Goal: Task Accomplishment & Management: Use online tool/utility

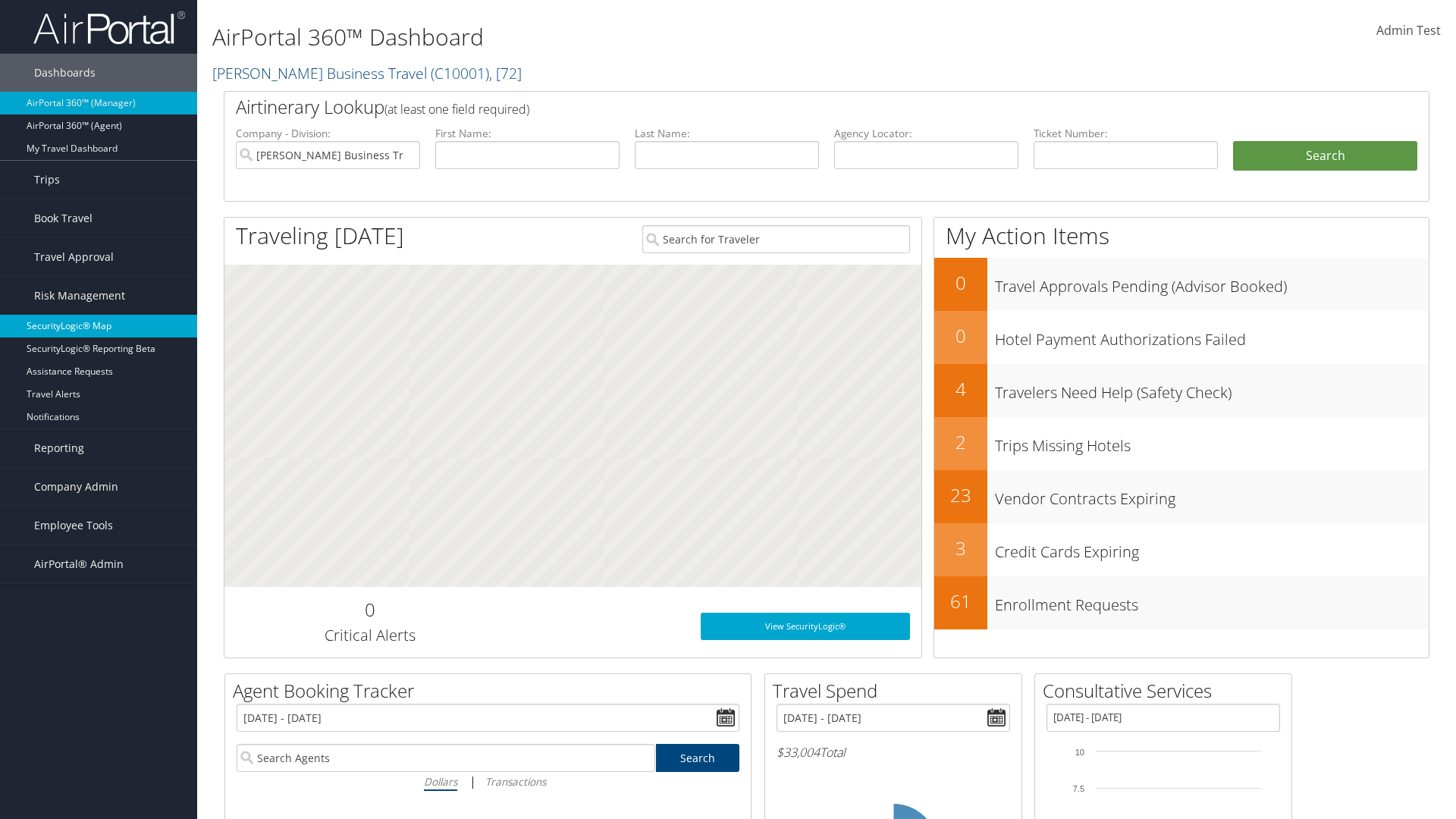
click at [99, 326] on link "SecurityLogic® Map" at bounding box center [98, 326] width 197 height 23
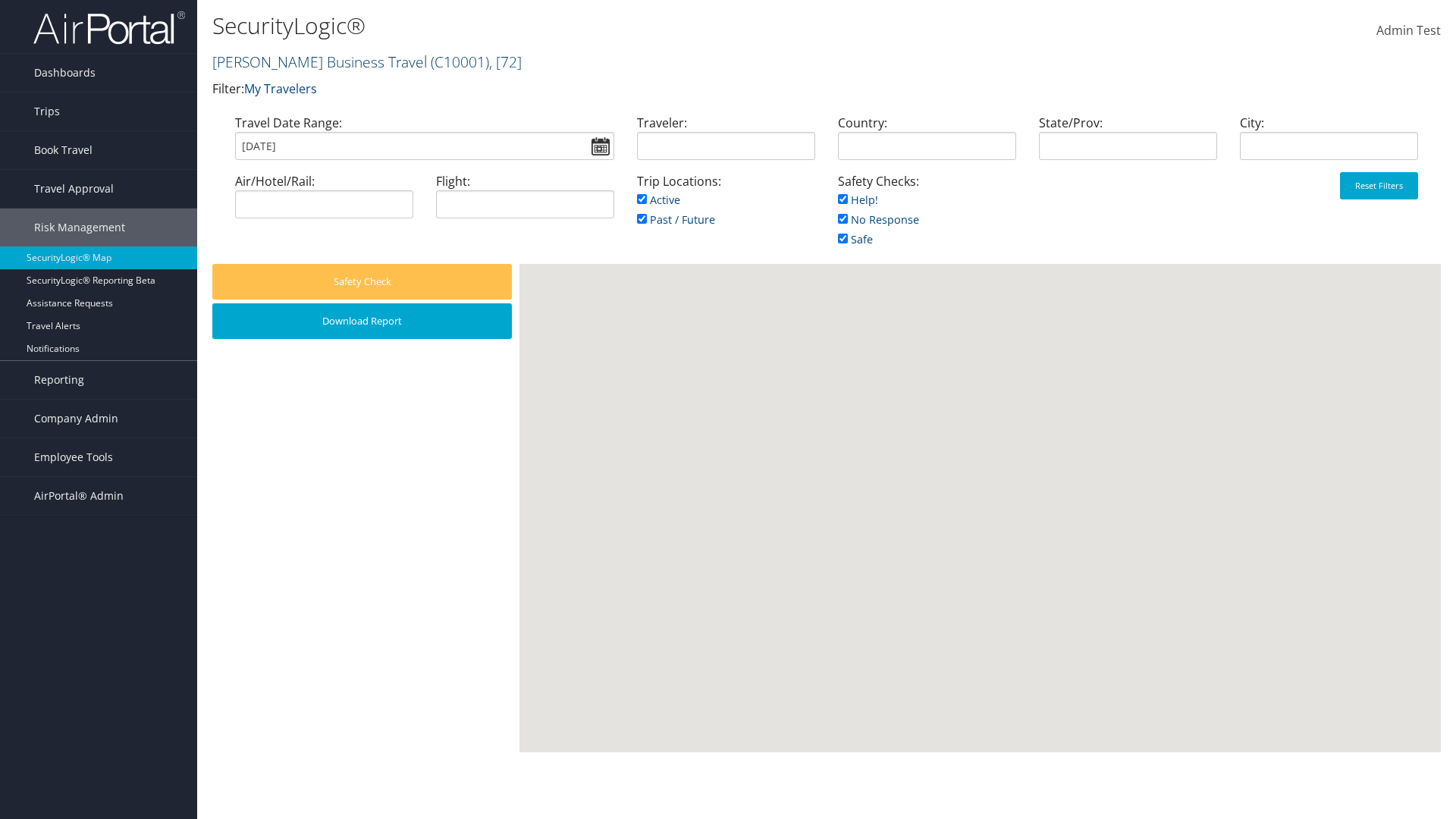
click at [312, 61] on link "[PERSON_NAME] Business Travel ( C10001 ) , [ 72 ]" at bounding box center [367, 61] width 309 height 20
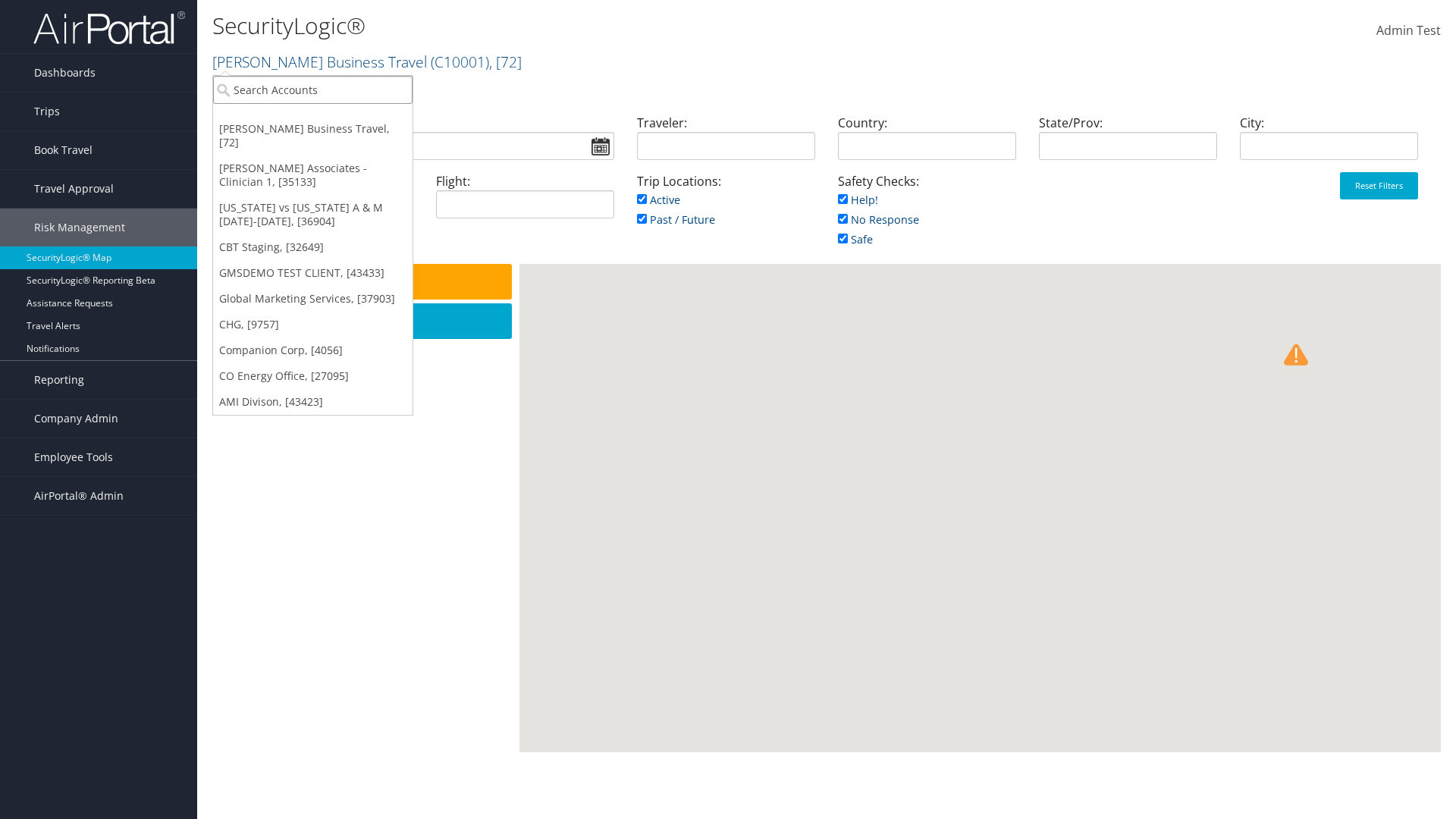
click at [312, 89] on input "search" at bounding box center [312, 90] width 200 height 28
type input "[PERSON_NAME] Business Travel"
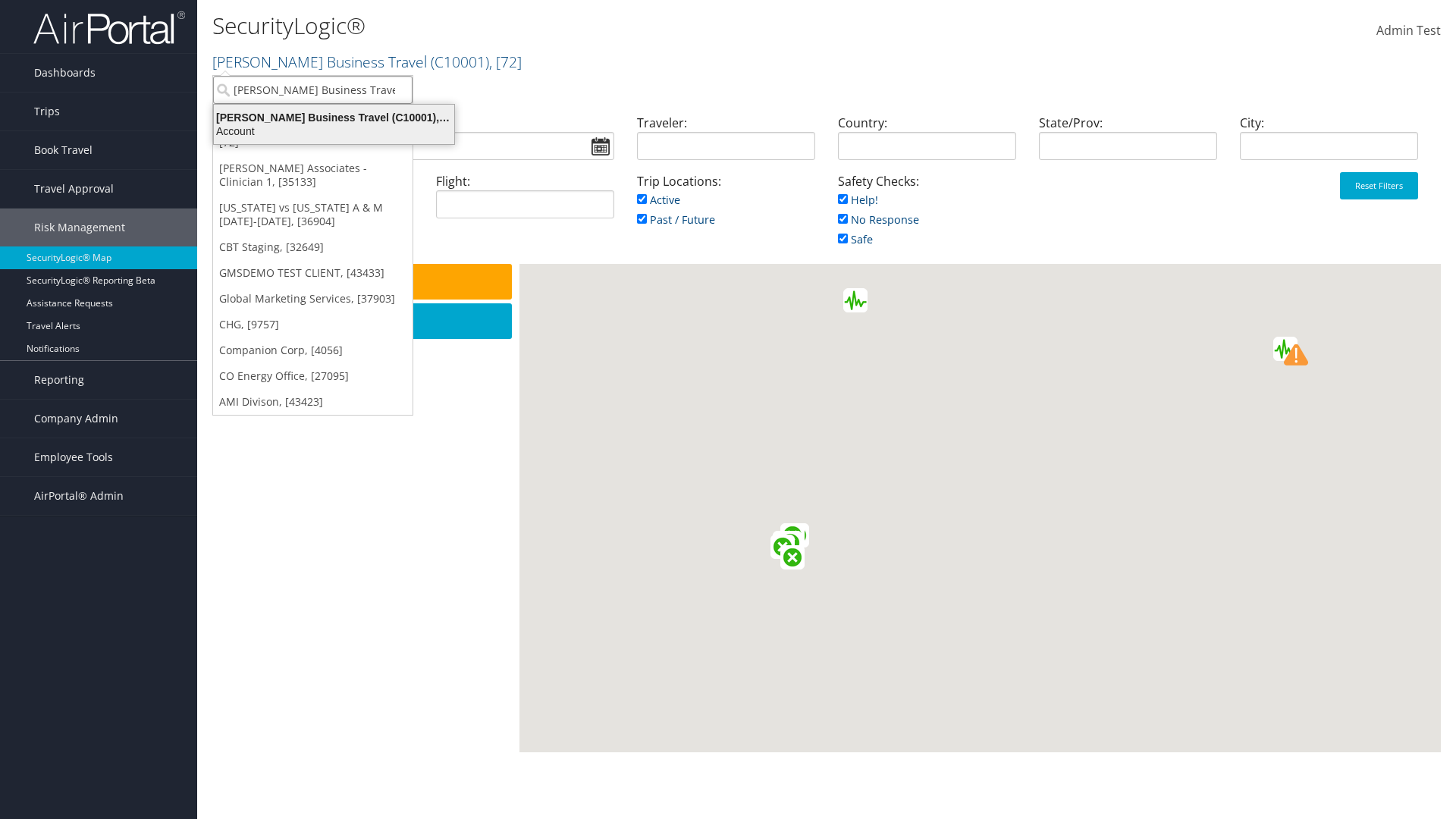
click at [333, 131] on div "Account" at bounding box center [333, 131] width 258 height 14
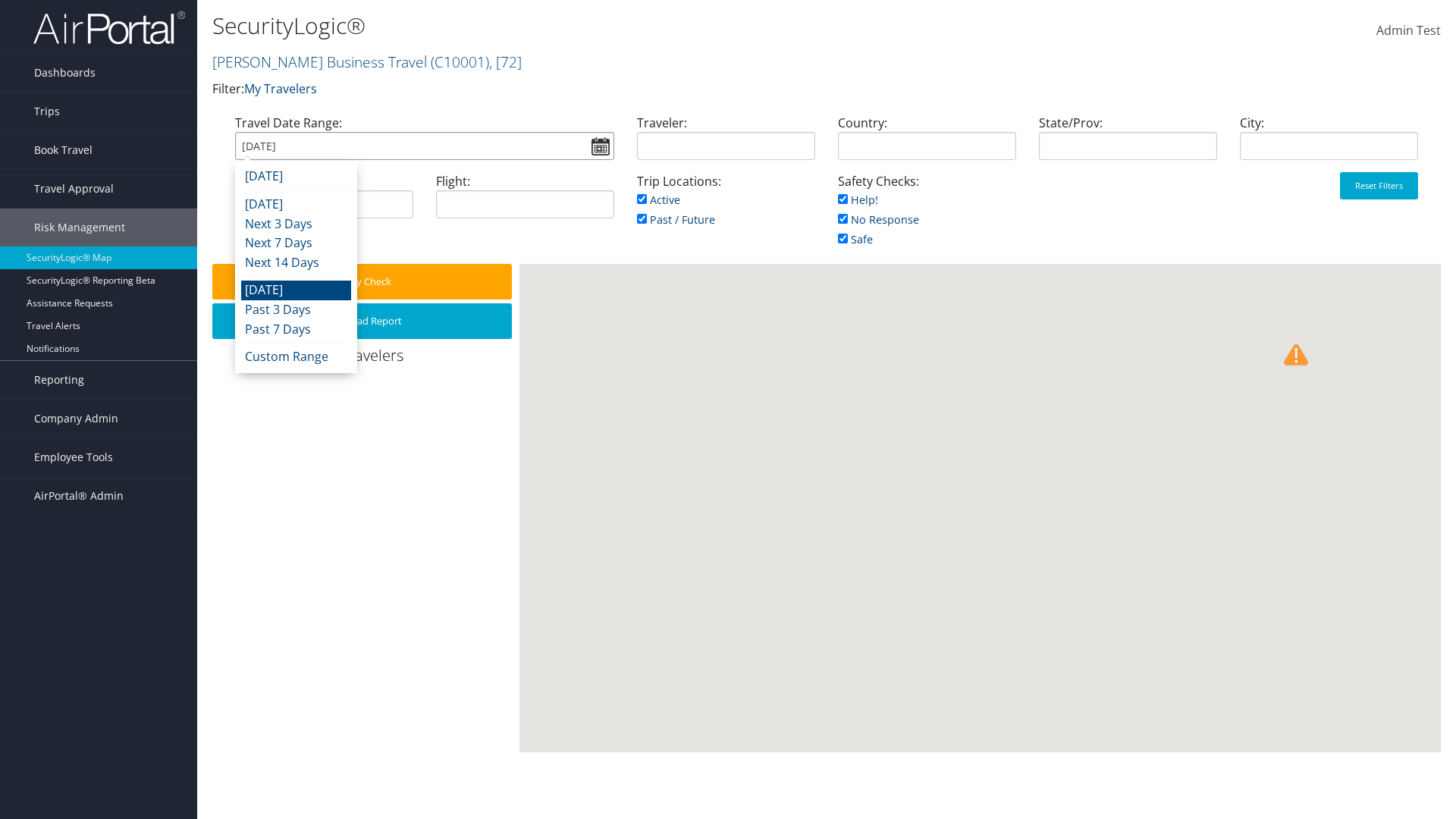
click at [424, 145] on input "[DATE]" at bounding box center [424, 146] width 379 height 28
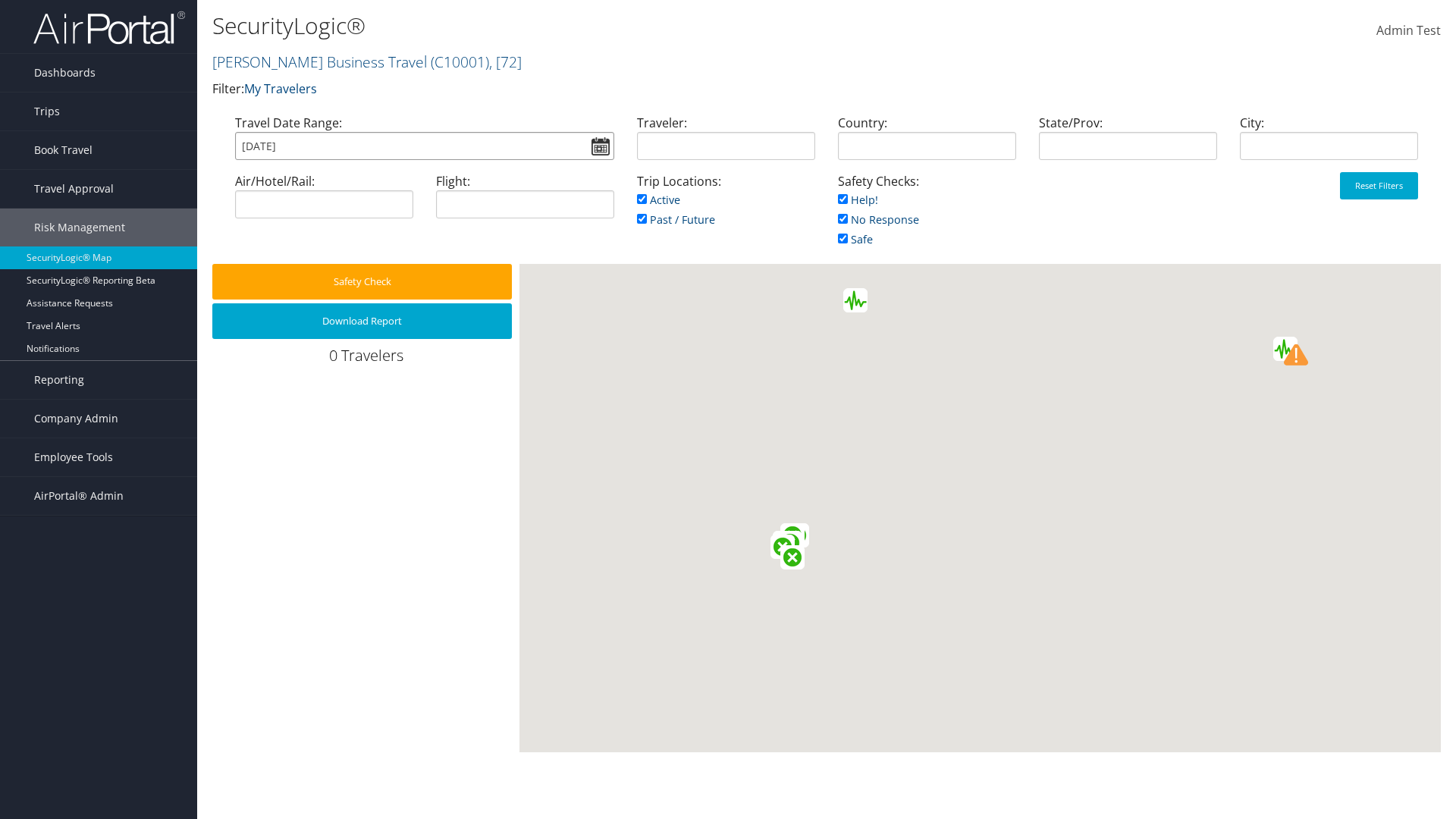
click at [424, 145] on input "[DATE]" at bounding box center [424, 146] width 379 height 28
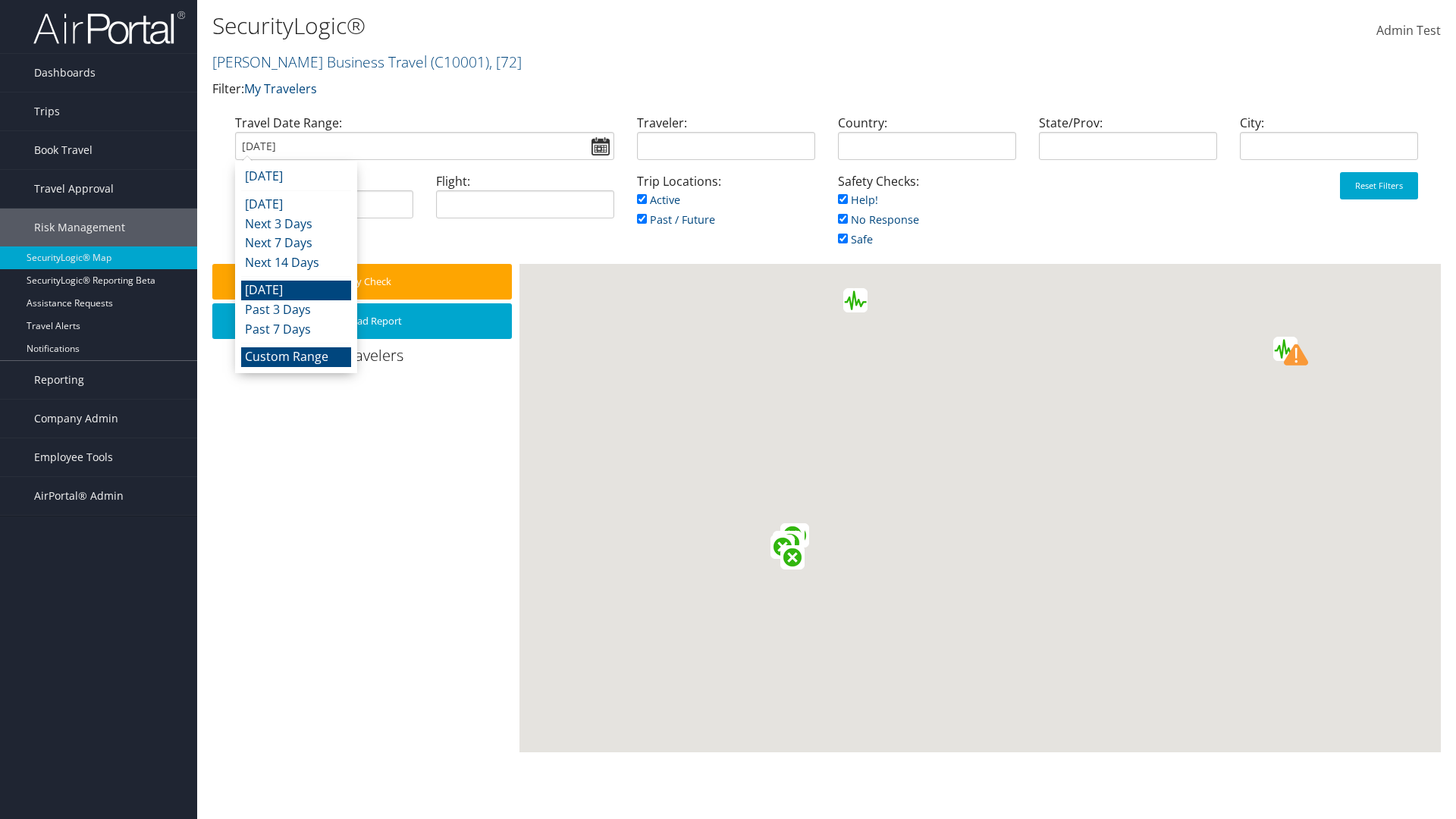
click at [296, 356] on li "Custom Range" at bounding box center [297, 357] width 110 height 20
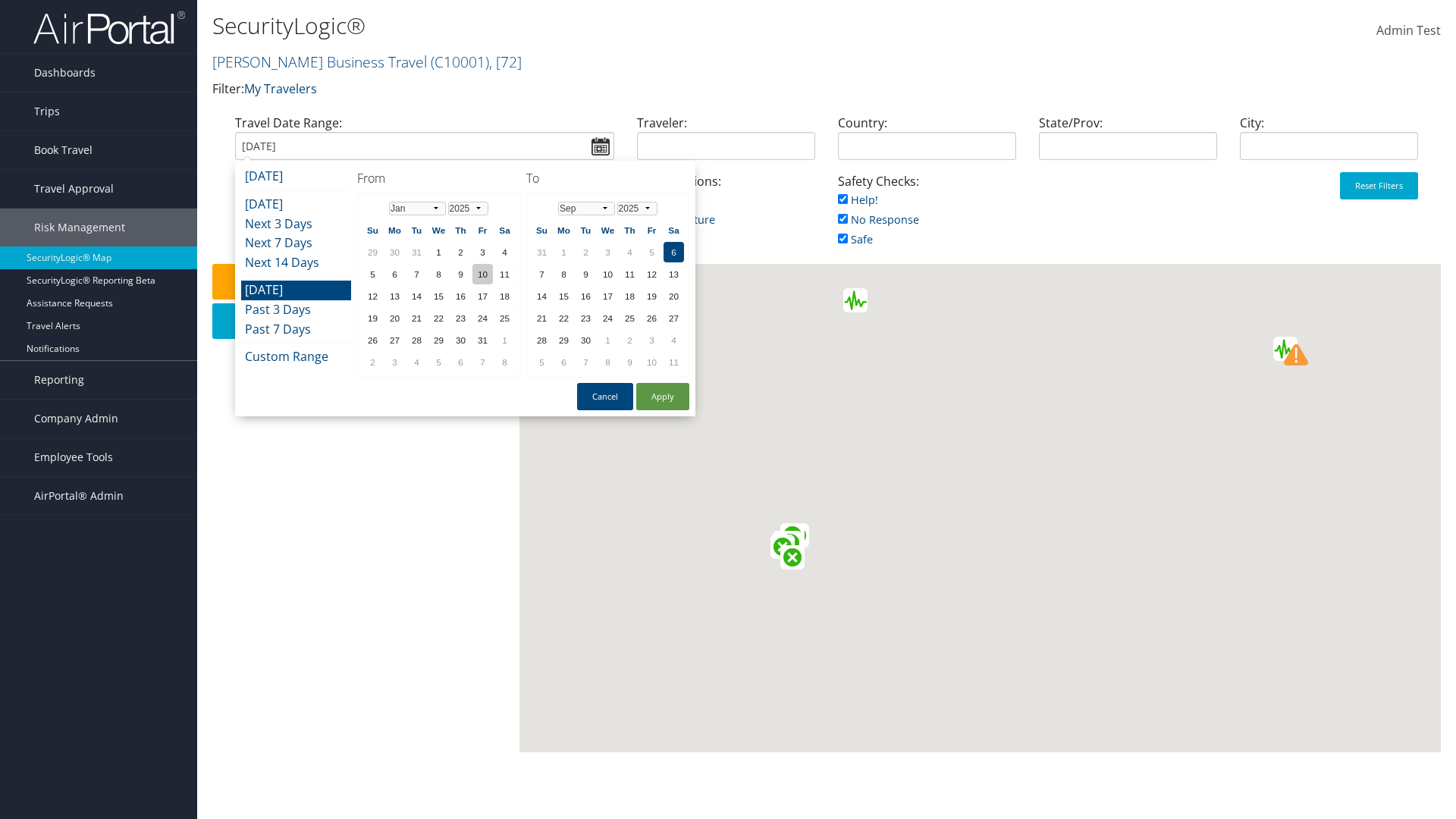
click at [482, 274] on td "10" at bounding box center [482, 274] width 20 height 20
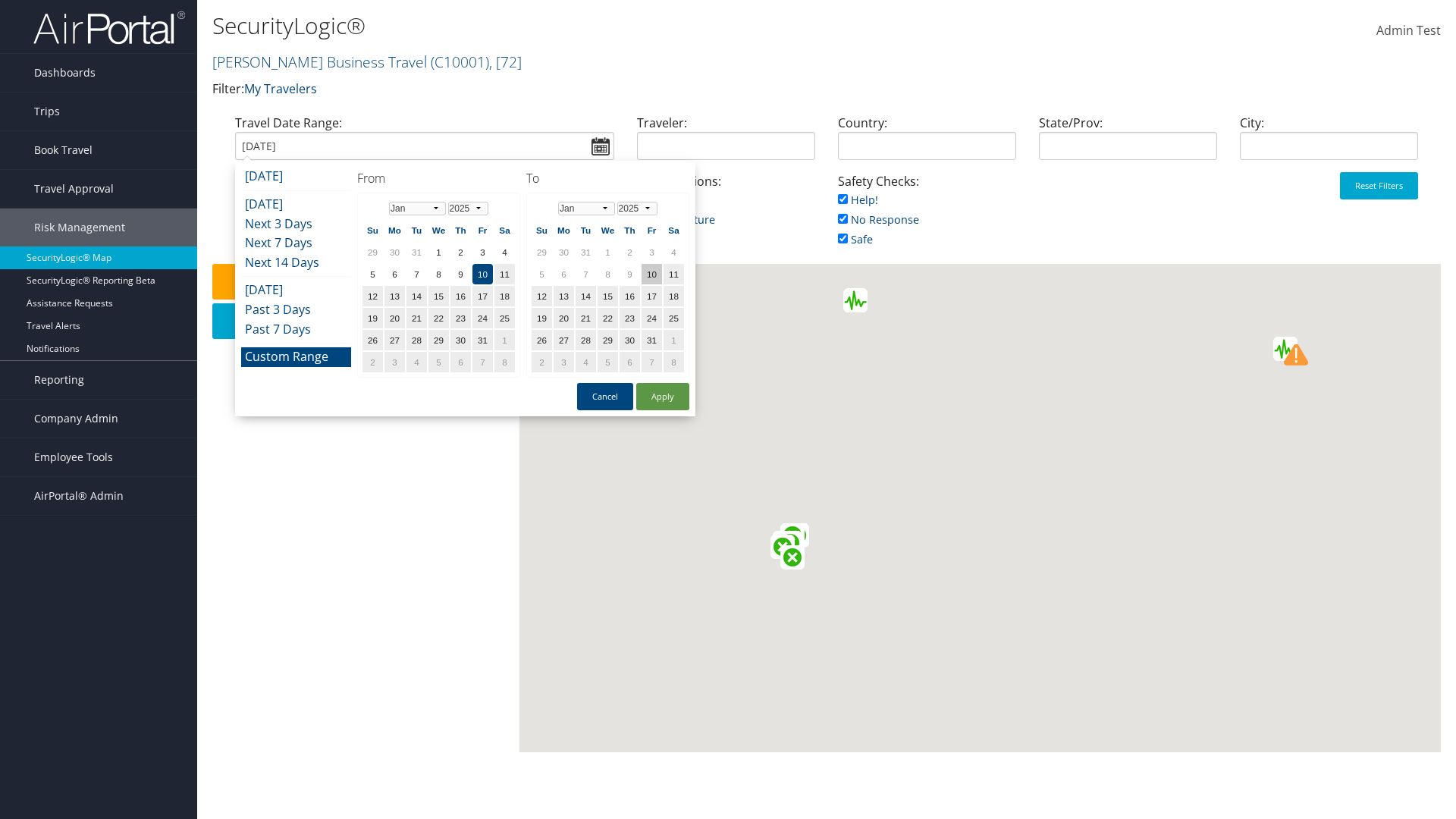
click at [651, 274] on td "10" at bounding box center [651, 274] width 20 height 20
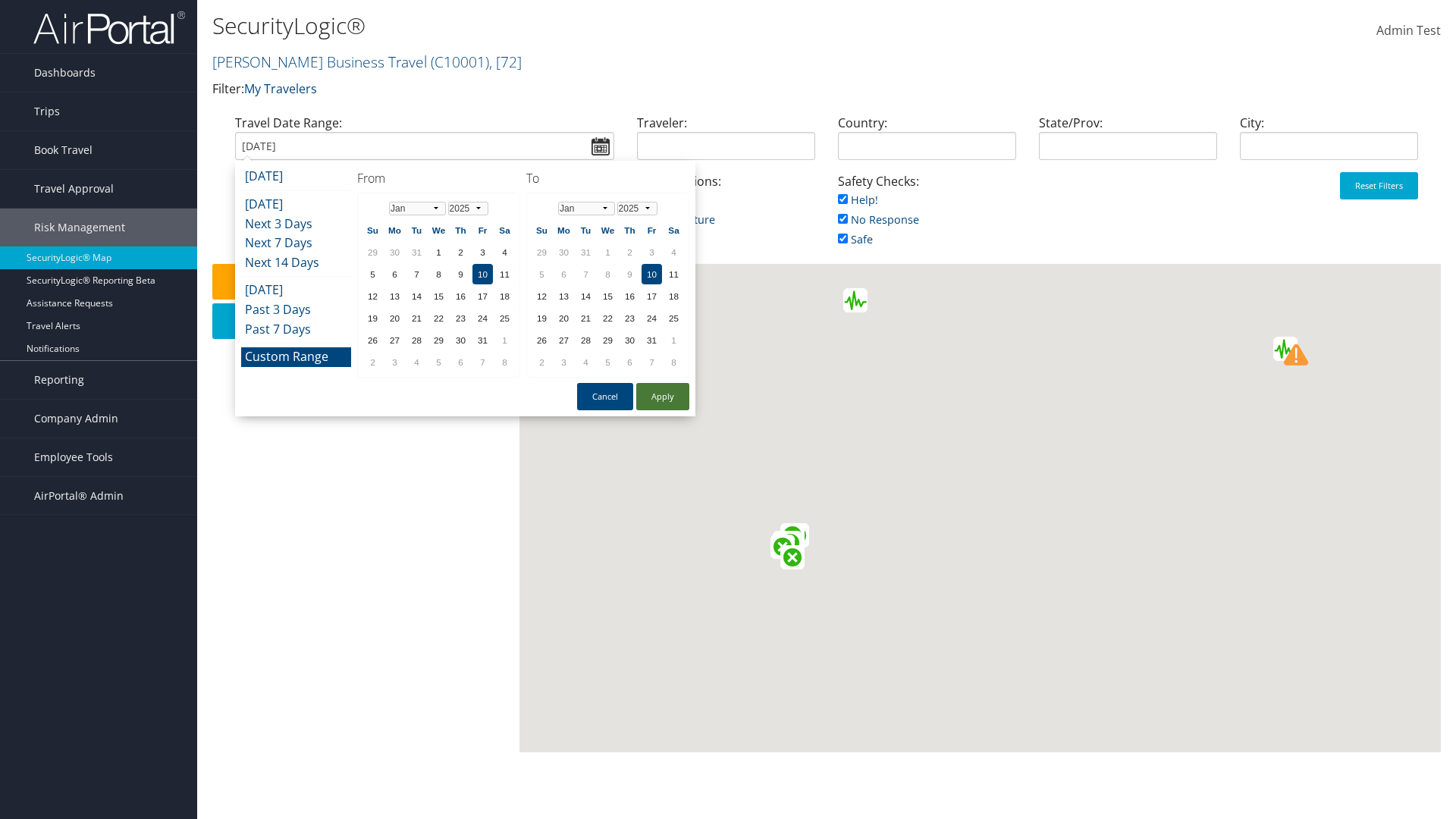
click at [662, 396] on button "Apply" at bounding box center [662, 396] width 53 height 27
type input "01/10/2025"
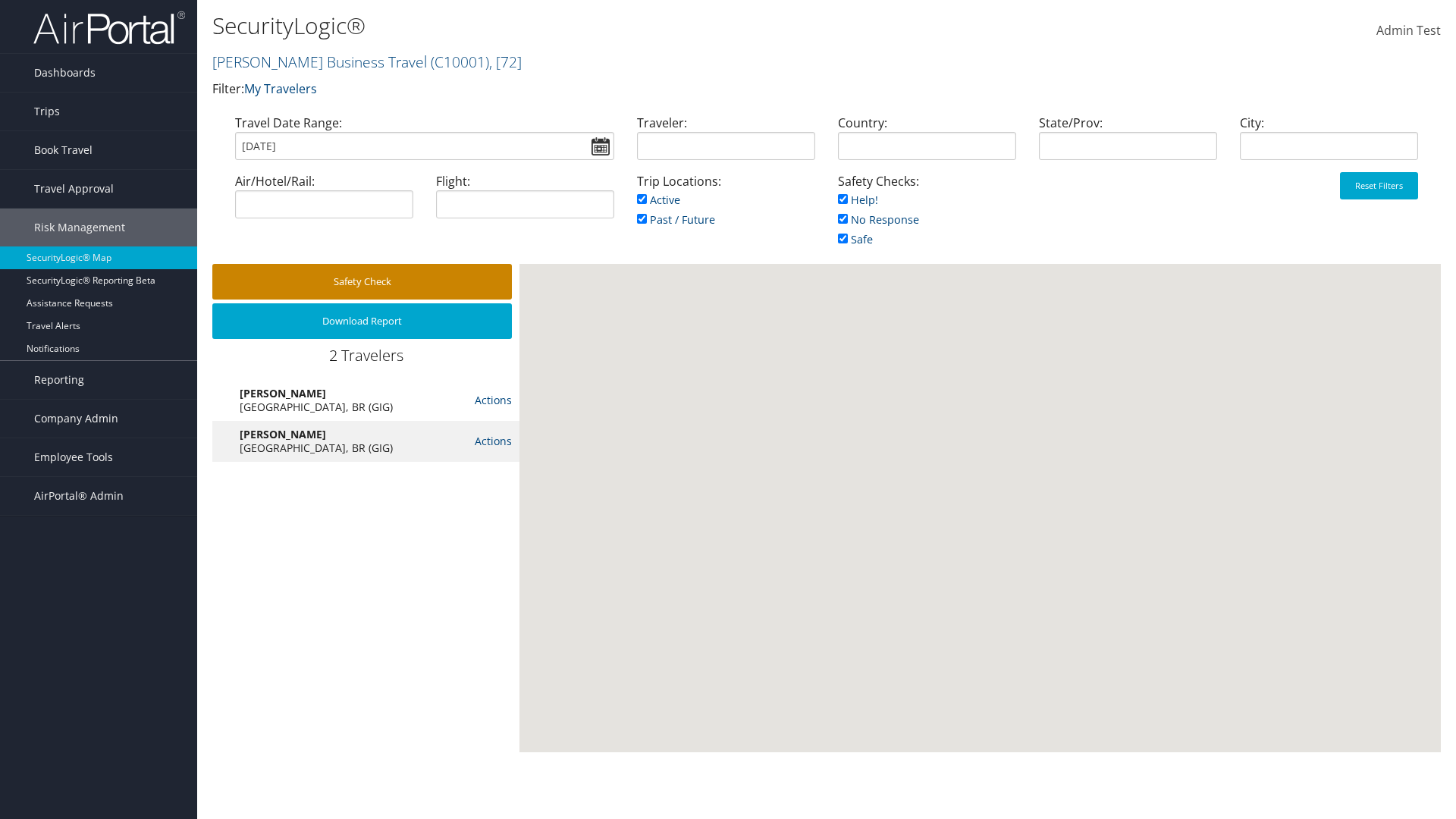
click at [361, 281] on button "Safety Check" at bounding box center [362, 282] width 299 height 36
